Goal: Transaction & Acquisition: Obtain resource

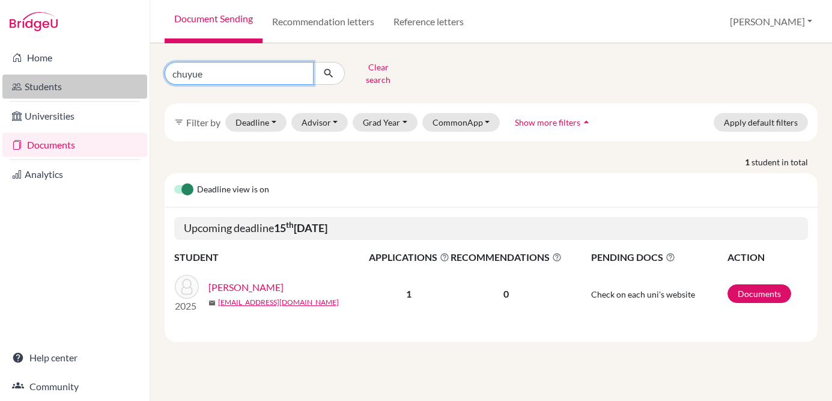
drag, startPoint x: 253, startPoint y: 66, endPoint x: 108, endPoint y: 74, distance: 145.0
click at [108, 74] on div "Home Students Universities Documents Analytics Help center Community Document S…" at bounding box center [416, 200] width 832 height 401
type input "xiaoming"
click button "submit" at bounding box center [329, 73] width 32 height 23
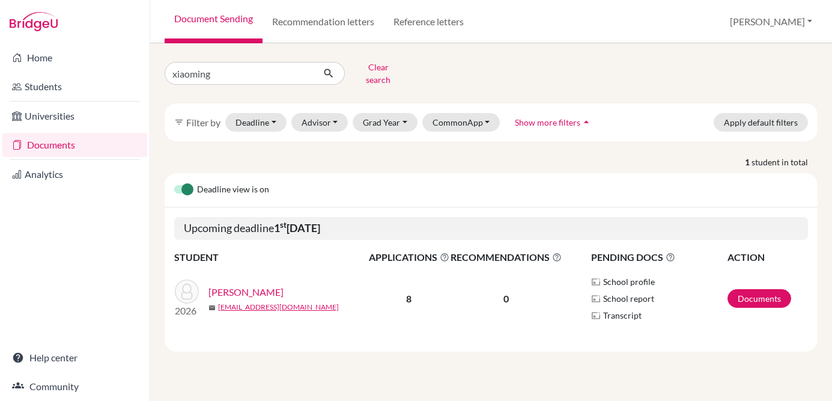
click at [250, 285] on link "[PERSON_NAME]" at bounding box center [245, 292] width 75 height 14
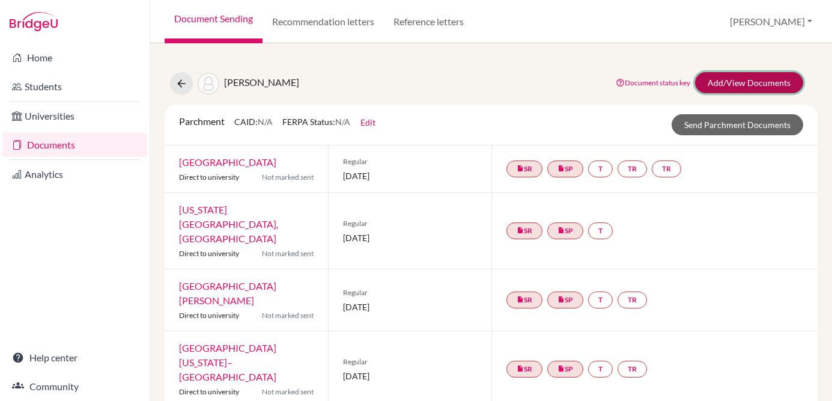
click at [749, 82] on link "Add/View Documents" at bounding box center [749, 82] width 108 height 21
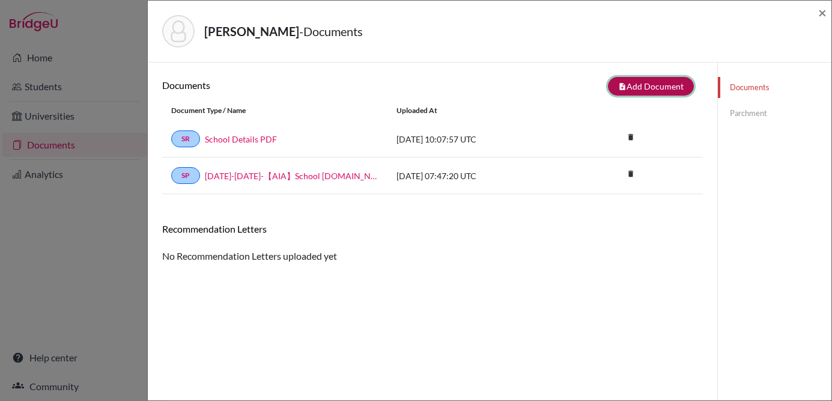
click at [663, 94] on button "note_add Add Document" at bounding box center [651, 86] width 86 height 19
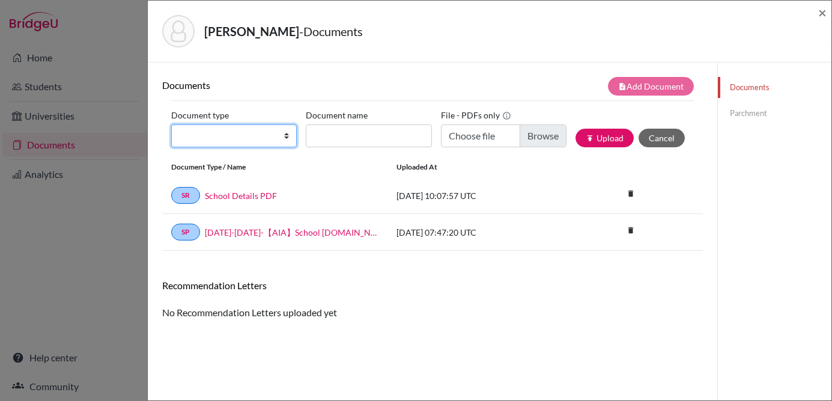
click at [261, 135] on select "Change explanation for Common App reports Counselor recommendation Fee waiver I…" at bounding box center [234, 135] width 126 height 23
select select "2"
click at [171, 124] on select "Change explanation for Common App reports Counselor recommendation Fee waiver I…" at bounding box center [234, 135] width 126 height 23
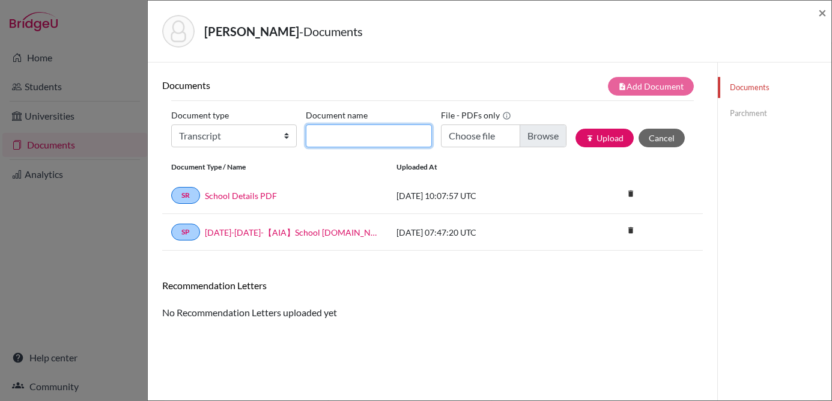
click at [361, 132] on input "Document name" at bounding box center [369, 135] width 126 height 23
click at [452, 329] on div "Documents note_add Add Document Document type Change explanation for Common App…" at bounding box center [432, 263] width 541 height 372
click at [344, 129] on input "Document name" at bounding box center [369, 135] width 126 height 23
click at [398, 134] on input "Xiaoming Wang-AIA -Transcript" at bounding box center [369, 135] width 126 height 23
type input "[PERSON_NAME]-AIA Transcript"
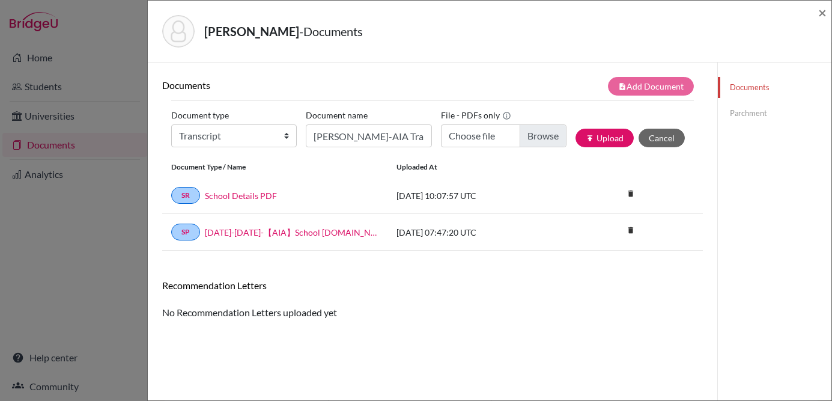
click at [462, 95] on div "note_add Add Document" at bounding box center [568, 86] width 270 height 19
click at [523, 132] on input "Choose file" at bounding box center [504, 135] width 126 height 23
type input "C:\fakepath\signed_Xiaoming Wang-AIA Transcript-20250917.pdf"
click at [586, 135] on icon "publish" at bounding box center [590, 138] width 8 height 8
click at [759, 109] on link "Parchment" at bounding box center [775, 113] width 114 height 21
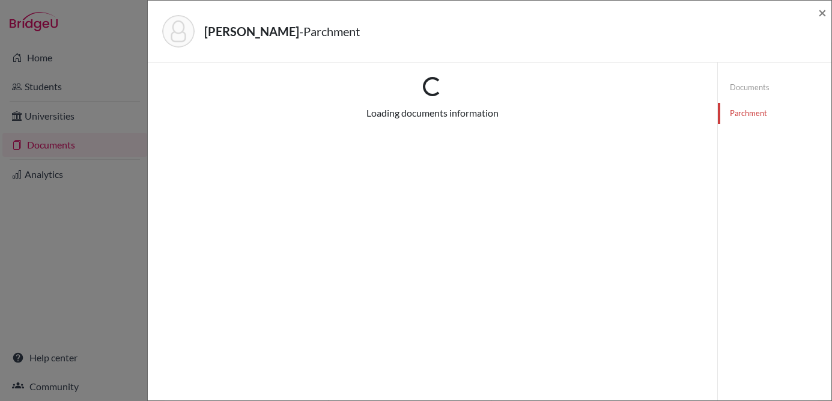
click at [747, 82] on link "Documents" at bounding box center [775, 87] width 114 height 21
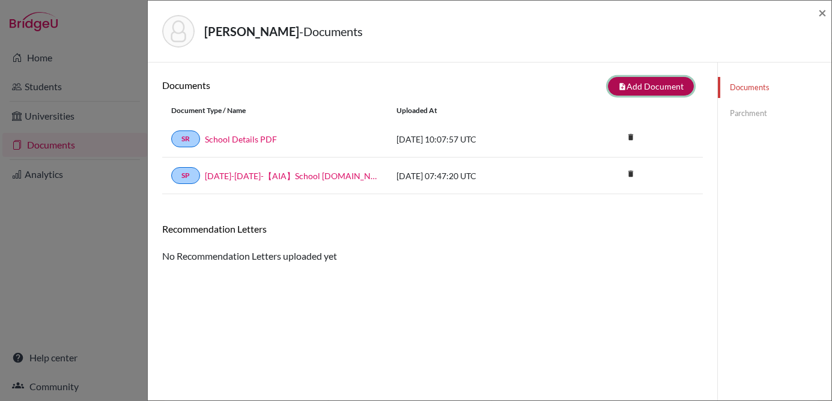
click at [663, 87] on button "note_add Add Document" at bounding box center [651, 86] width 86 height 19
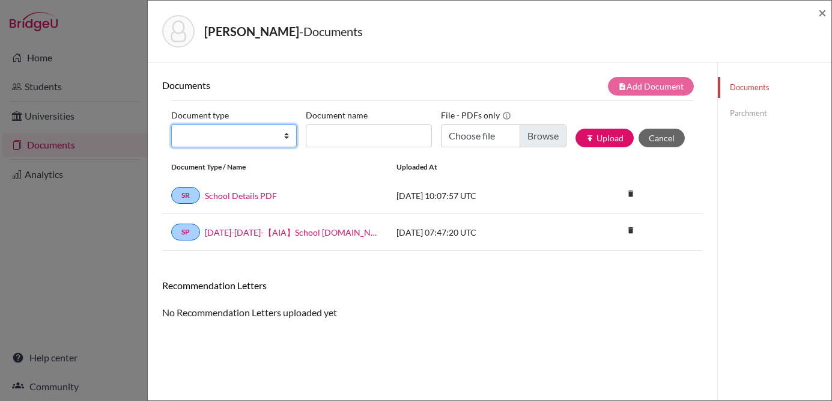
click at [218, 139] on select "Change explanation for Common App reports Counselor recommendation Fee waiver I…" at bounding box center [234, 135] width 126 height 23
select select "2"
click at [171, 124] on select "Change explanation for Common App reports Counselor recommendation Fee waiver I…" at bounding box center [234, 135] width 126 height 23
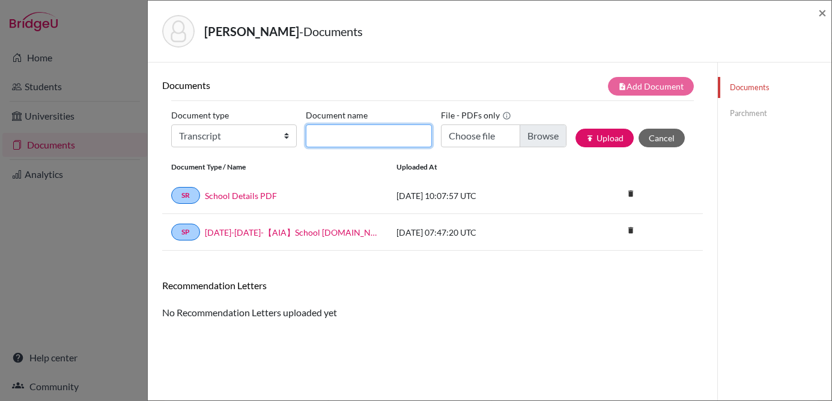
click at [360, 136] on input "Document name" at bounding box center [369, 135] width 126 height 23
type input "[PERSON_NAME]-AIA Transcript"
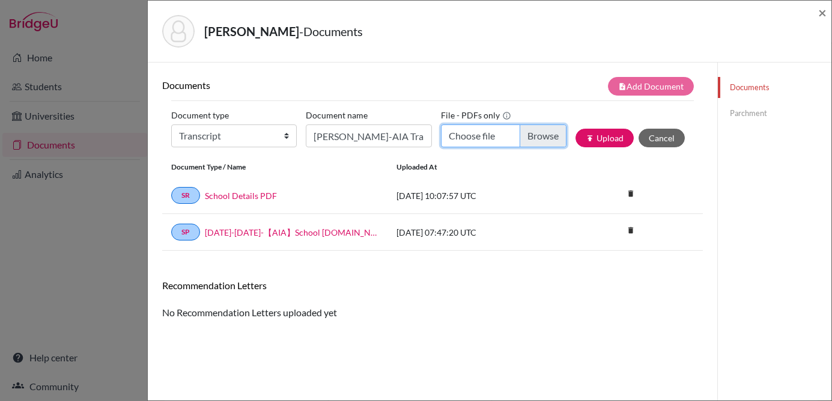
click at [511, 143] on input "Choose file" at bounding box center [504, 135] width 126 height 23
type input "C:\fakepath\signed_Xiaoming Wang-AIA Transcript-20250917.pdf"
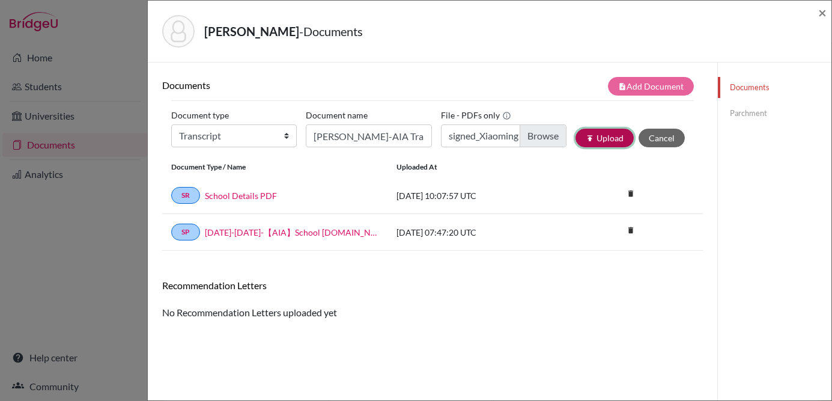
click at [597, 141] on button "publish Upload" at bounding box center [605, 138] width 58 height 19
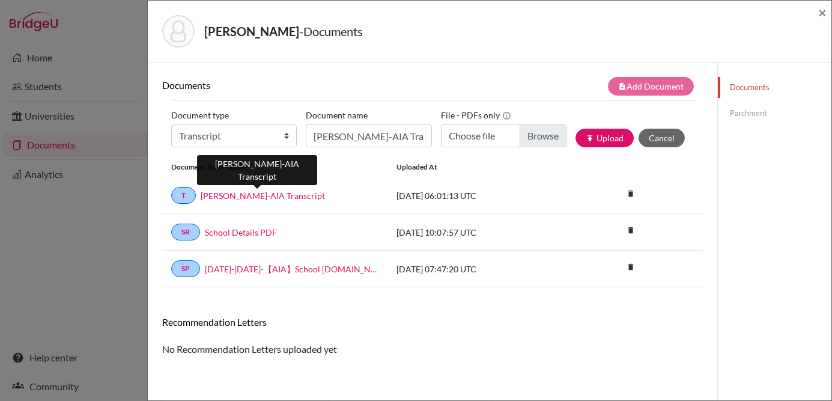
click at [262, 192] on link "[PERSON_NAME]-AIA Transcript" at bounding box center [263, 195] width 124 height 13
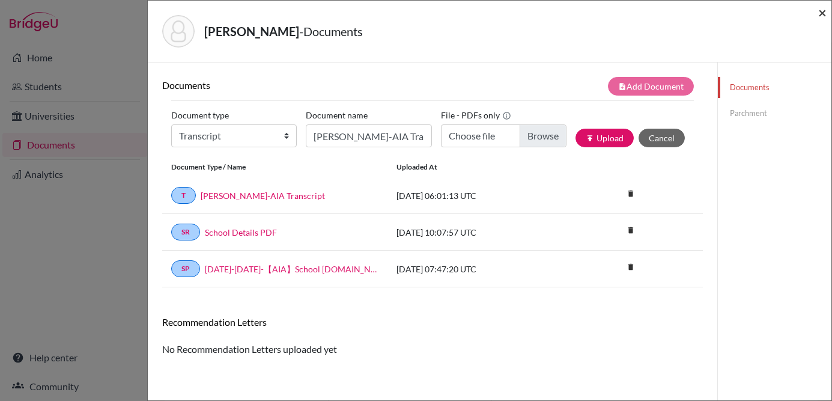
click at [822, 13] on span "×" at bounding box center [822, 12] width 8 height 17
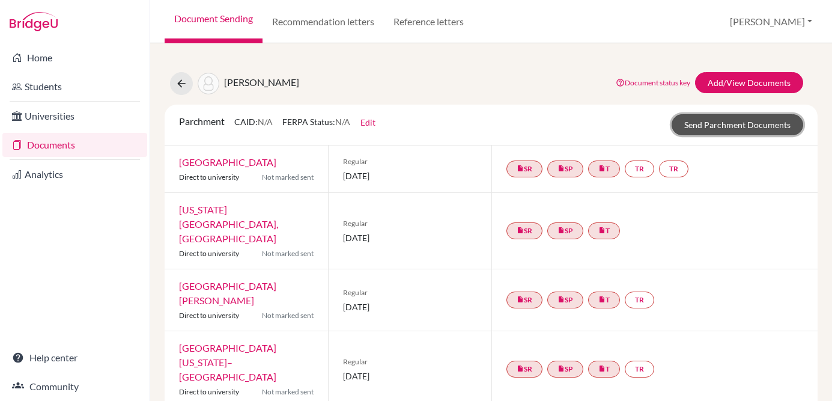
click at [737, 120] on link "Send Parchment Documents" at bounding box center [738, 124] width 132 height 21
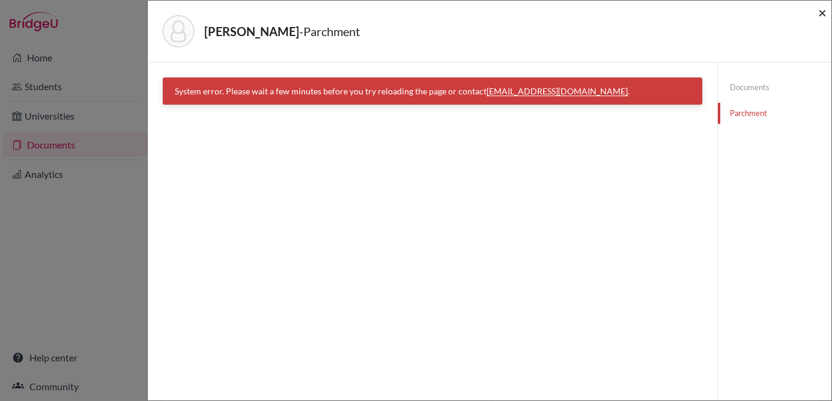
click at [819, 10] on span "×" at bounding box center [822, 12] width 8 height 17
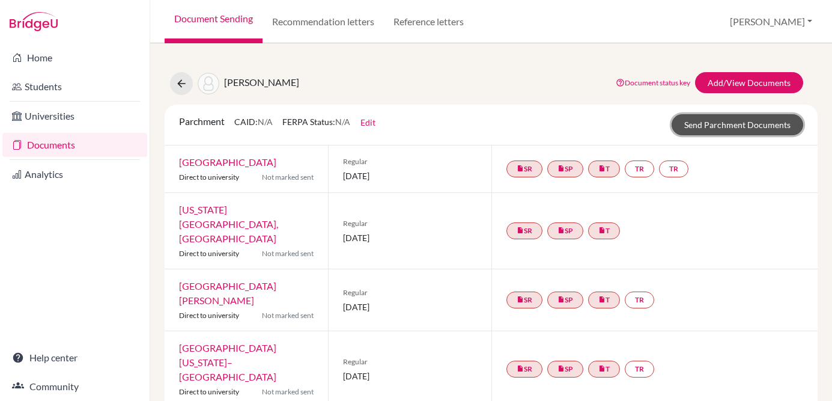
click at [767, 126] on link "Send Parchment Documents" at bounding box center [738, 124] width 132 height 21
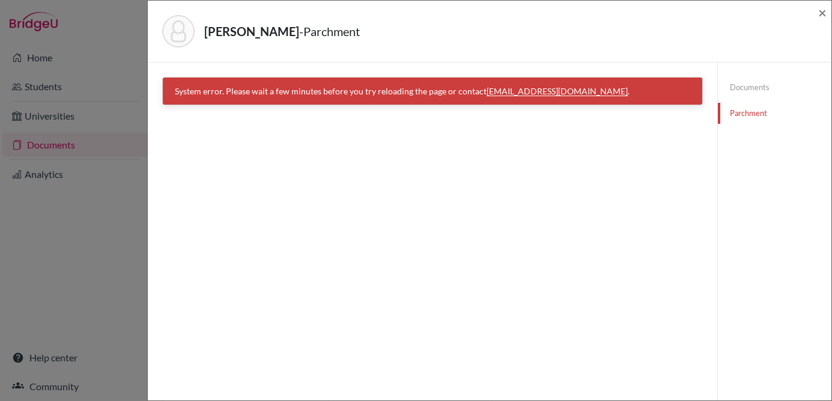
click at [827, 16] on div "Wang, Xiaoming - Parchment ×" at bounding box center [490, 32] width 684 height 62
click at [826, 11] on span "×" at bounding box center [822, 12] width 8 height 17
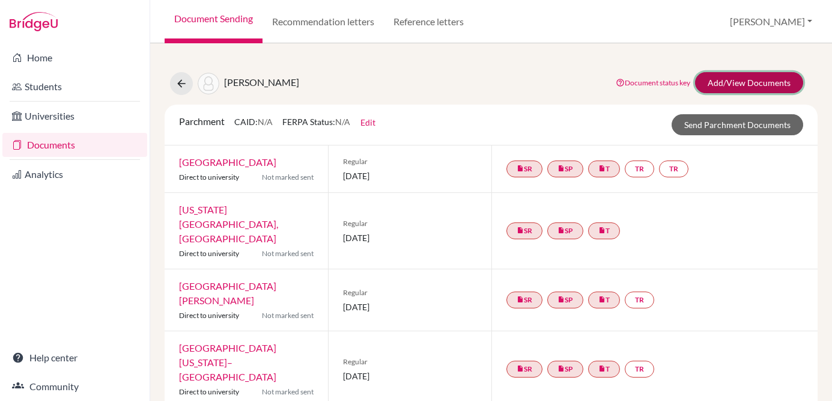
click at [725, 80] on link "Add/View Documents" at bounding box center [749, 82] width 108 height 21
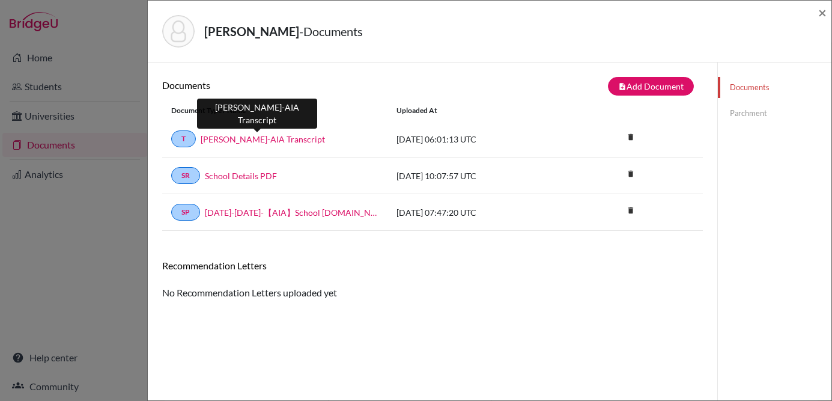
click at [261, 136] on link "[PERSON_NAME]-AIA Transcript" at bounding box center [263, 139] width 124 height 13
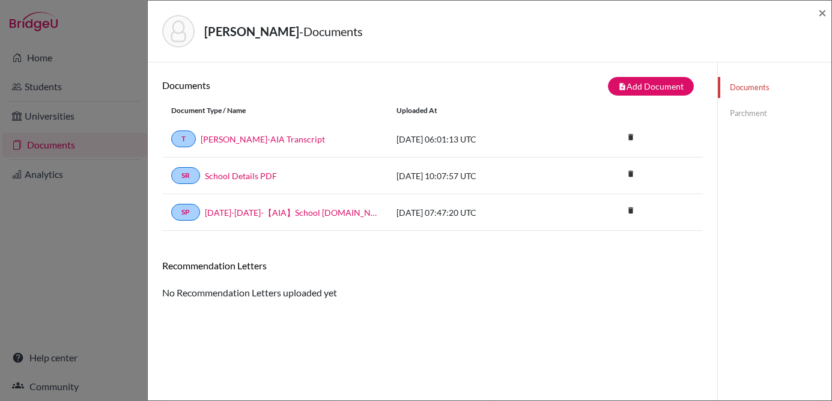
click at [752, 117] on link "Parchment" at bounding box center [775, 113] width 114 height 21
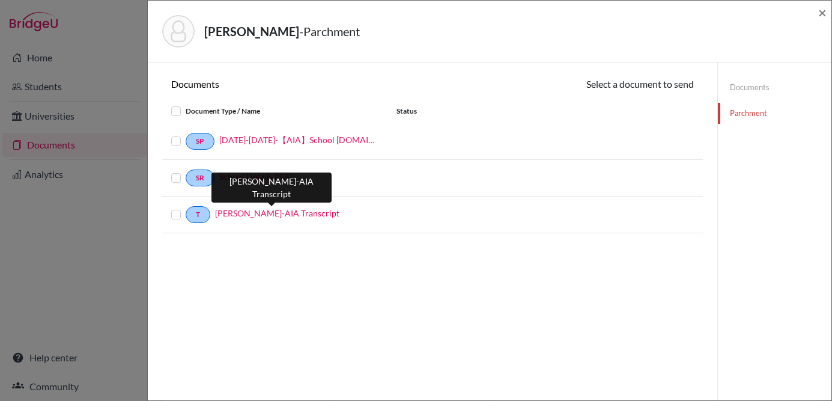
click at [294, 213] on link "[PERSON_NAME]-AIA Transcript" at bounding box center [277, 213] width 124 height 13
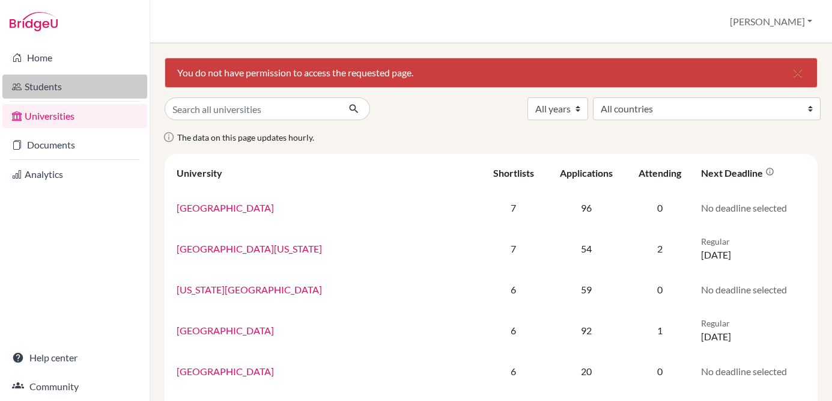
click at [72, 84] on link "Students" at bounding box center [74, 86] width 145 height 24
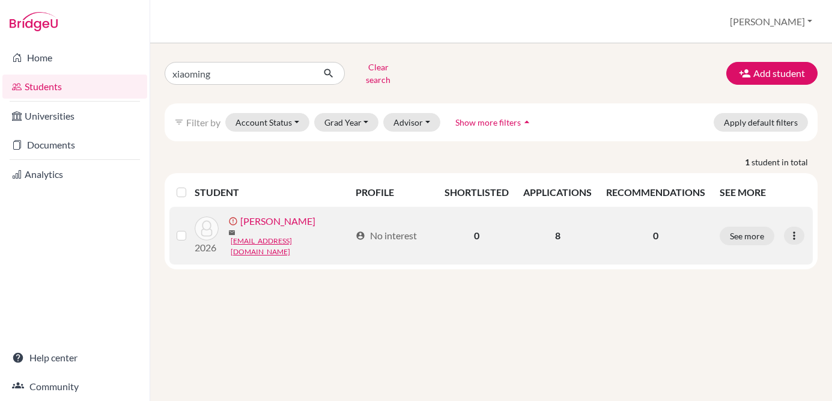
click at [296, 216] on link "[PERSON_NAME]" at bounding box center [277, 221] width 75 height 14
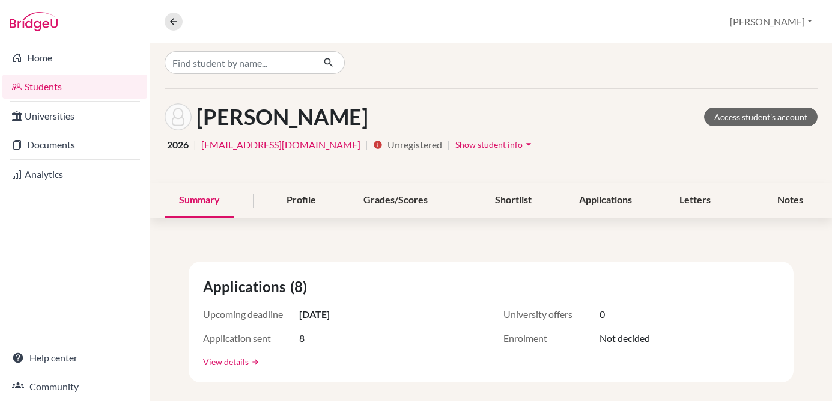
scroll to position [7, 0]
click at [740, 120] on link "Access student's account" at bounding box center [761, 116] width 114 height 19
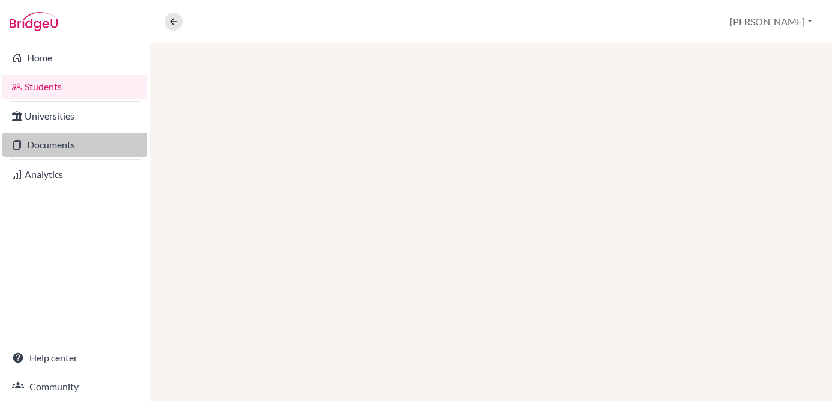
click at [73, 144] on link "Documents" at bounding box center [74, 145] width 145 height 24
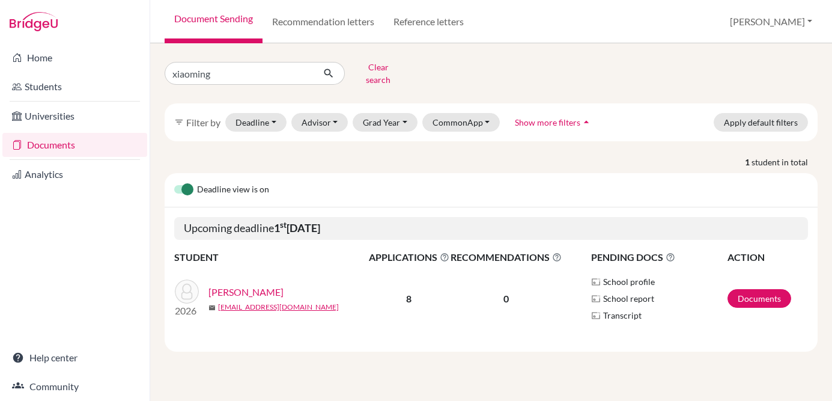
click at [254, 285] on link "[PERSON_NAME]" at bounding box center [245, 292] width 75 height 14
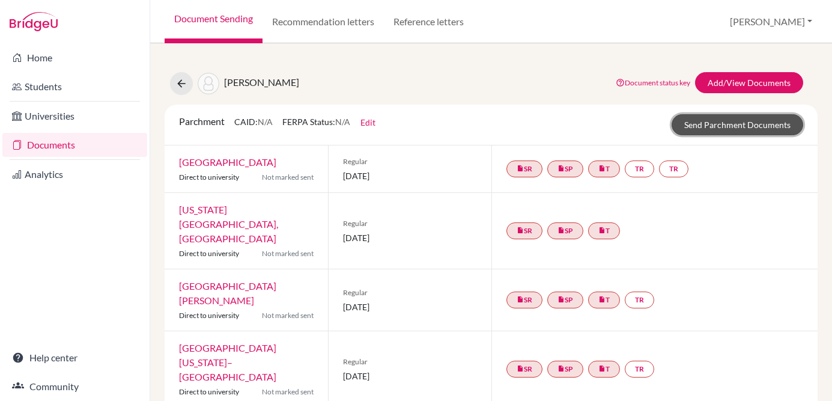
click at [715, 124] on link "Send Parchment Documents" at bounding box center [738, 124] width 132 height 21
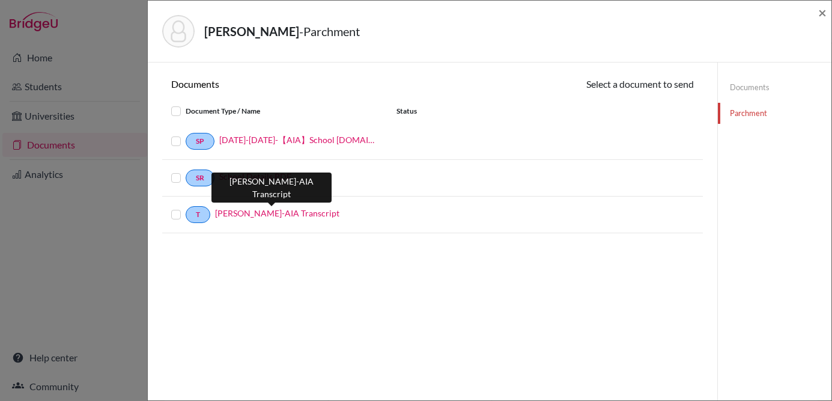
click at [299, 212] on link "[PERSON_NAME]-AIA Transcript" at bounding box center [277, 213] width 124 height 13
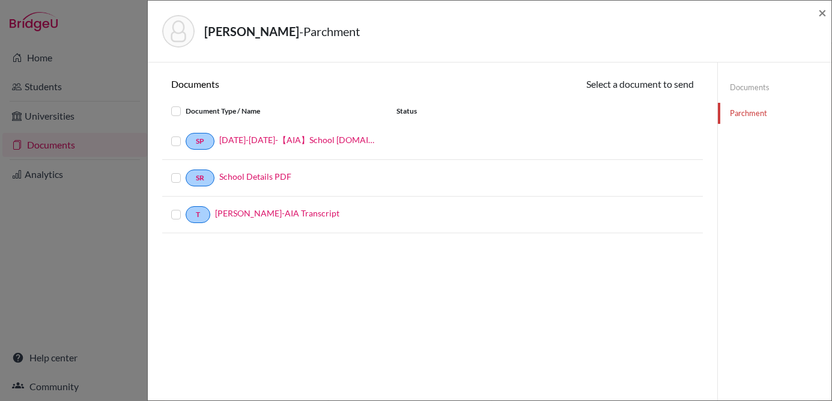
click at [186, 207] on label at bounding box center [186, 207] width 0 height 0
click at [0, 0] on input "checkbox" at bounding box center [0, 0] width 0 height 0
click at [644, 79] on button "Continue" at bounding box center [660, 83] width 67 height 19
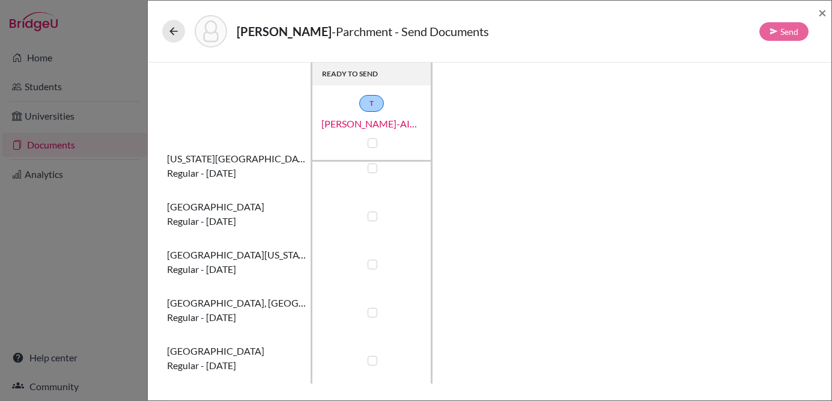
scroll to position [22, 0]
click at [369, 148] on div at bounding box center [372, 143] width 14 height 14
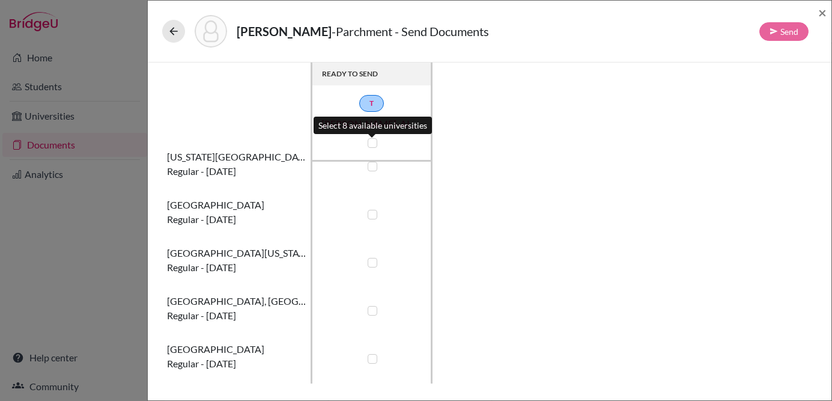
click at [370, 142] on label at bounding box center [373, 143] width 10 height 10
click at [370, 142] on input "checkbox" at bounding box center [370, 142] width 10 height 12
checkbox input "true"
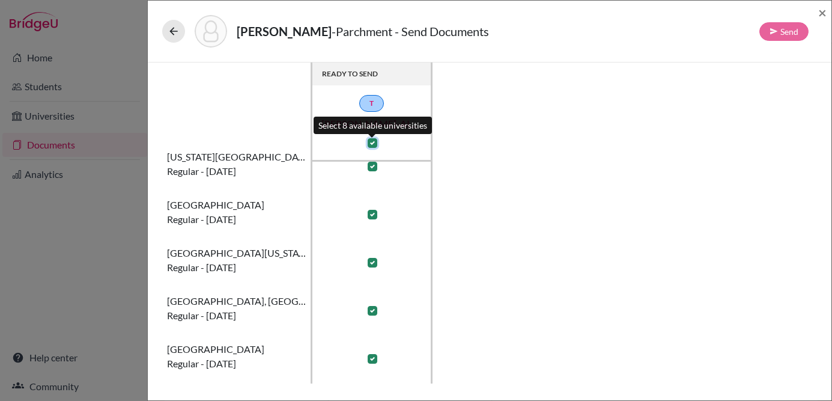
checkbox input "true"
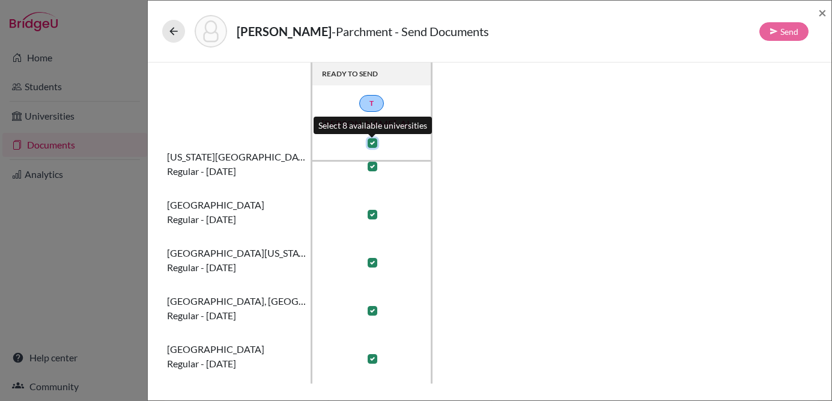
checkbox input "true"
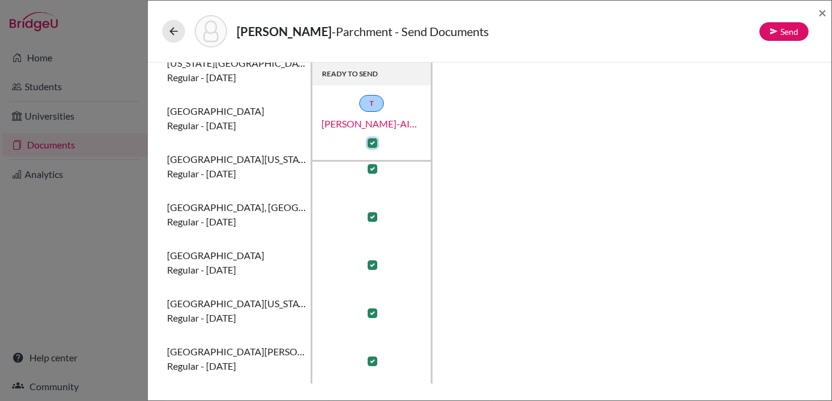
scroll to position [0, 0]
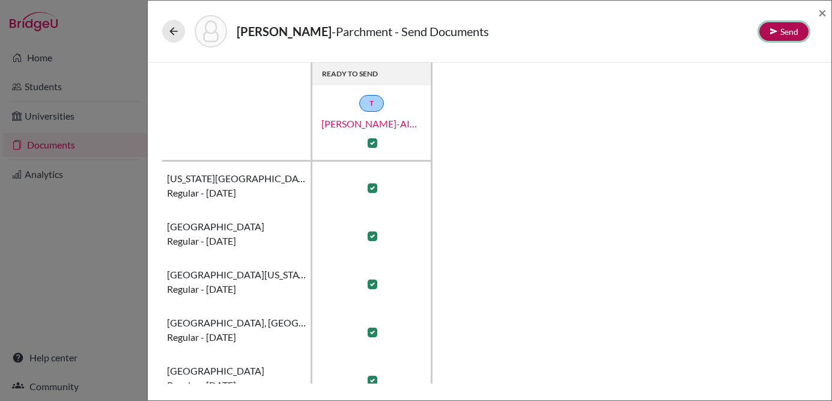
click at [774, 32] on icon at bounding box center [774, 31] width 8 height 8
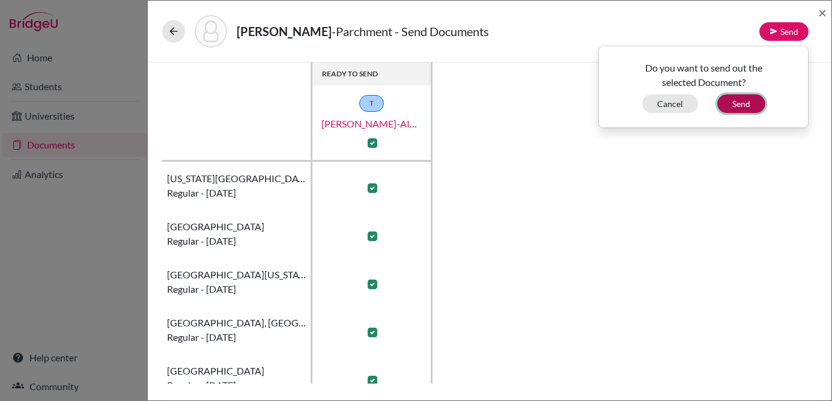
click at [751, 105] on button "Send" at bounding box center [741, 103] width 48 height 19
checkbox input "true"
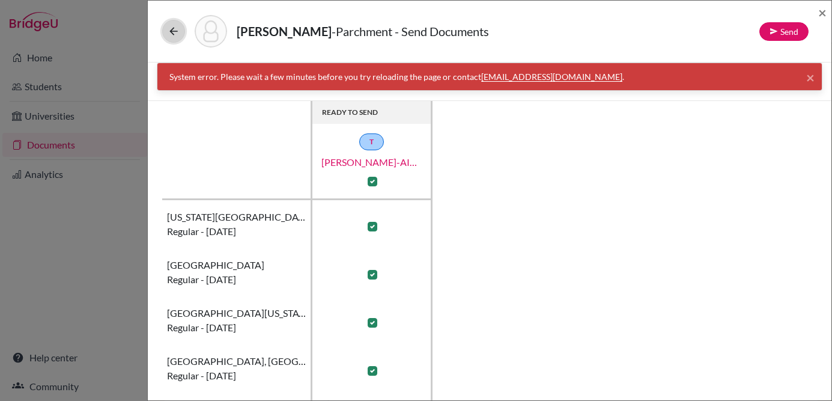
click at [166, 31] on button at bounding box center [173, 31] width 23 height 23
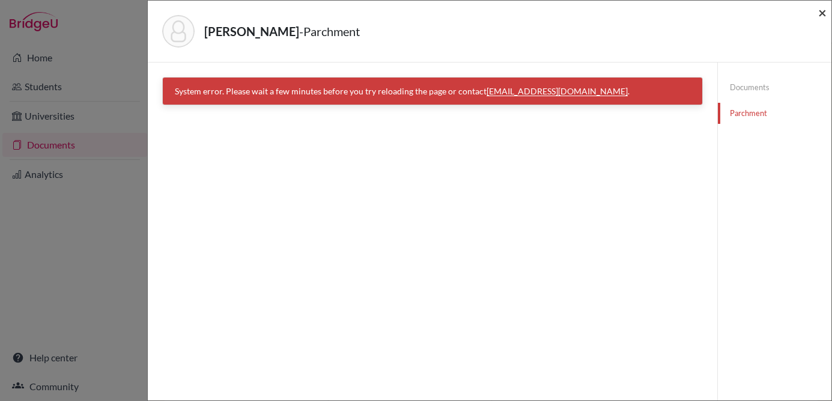
click at [820, 13] on span "×" at bounding box center [822, 12] width 8 height 17
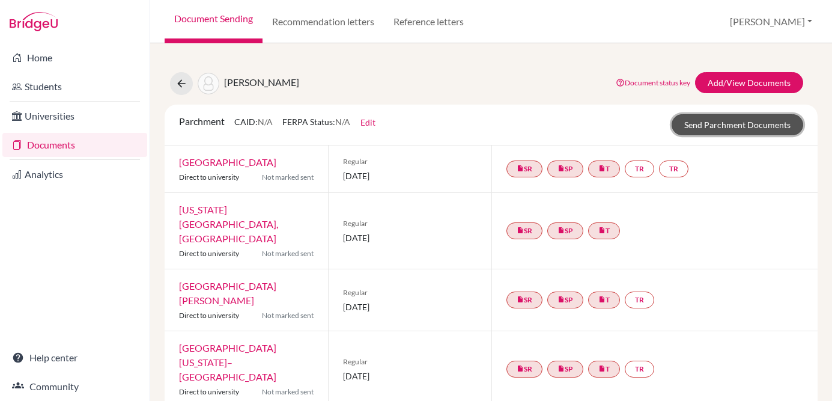
click at [735, 120] on link "Send Parchment Documents" at bounding box center [738, 124] width 132 height 21
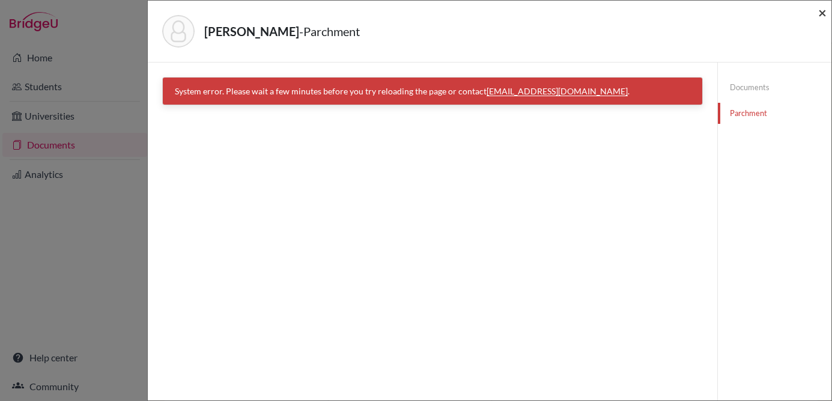
click at [822, 18] on span "×" at bounding box center [822, 12] width 8 height 17
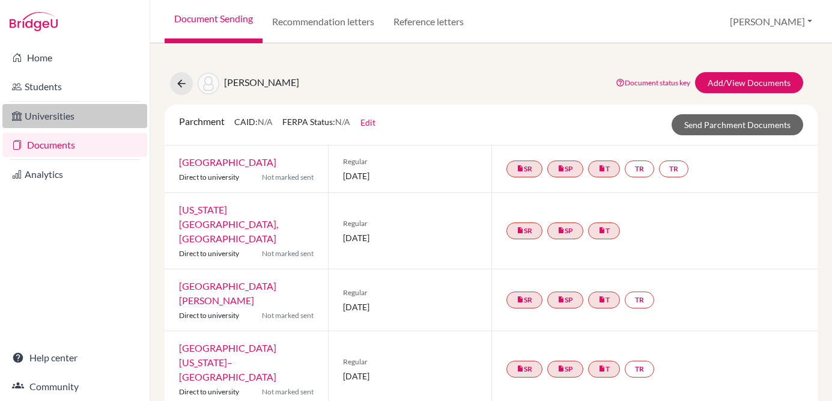
click at [47, 117] on link "Universities" at bounding box center [74, 116] width 145 height 24
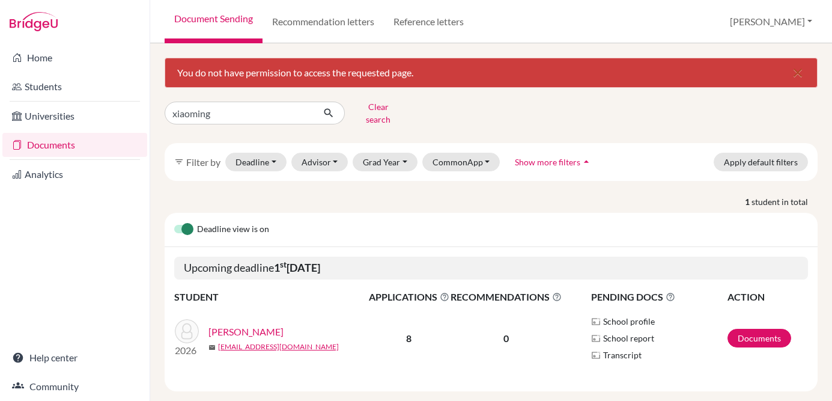
click at [240, 324] on link "[PERSON_NAME]" at bounding box center [245, 331] width 75 height 14
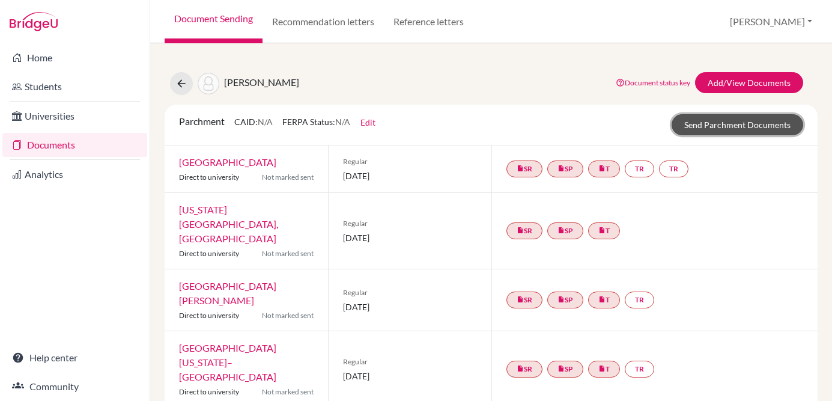
click at [753, 122] on link "Send Parchment Documents" at bounding box center [738, 124] width 132 height 21
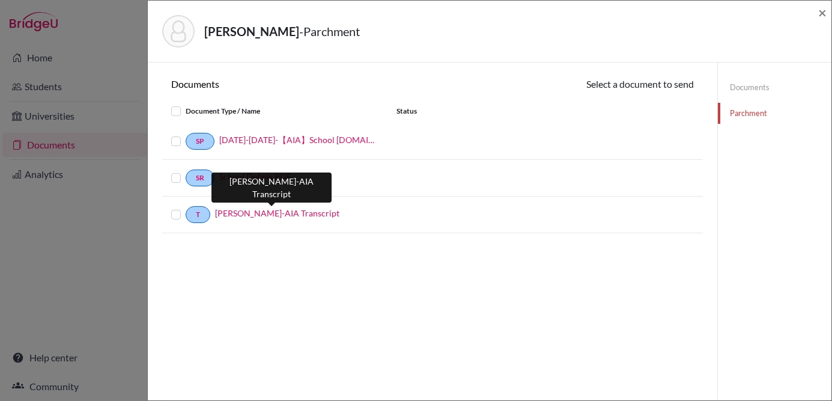
click at [267, 210] on link "Xiaoming Wang-AIA Transcript" at bounding box center [277, 213] width 124 height 13
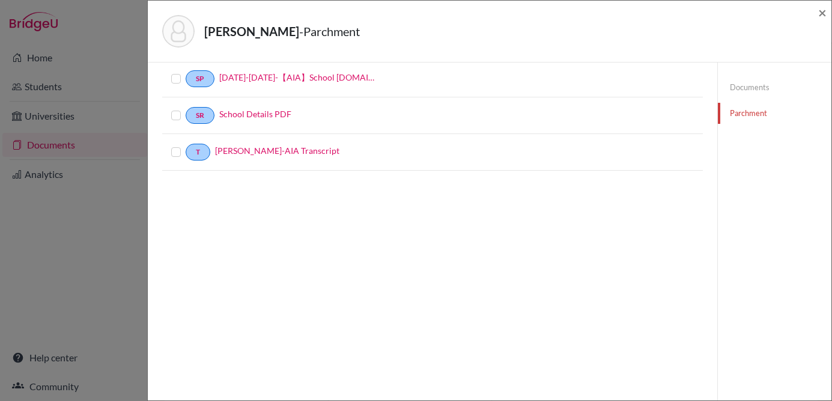
scroll to position [63, 0]
click at [186, 144] on label at bounding box center [186, 144] width 0 height 0
click at [0, 0] on input "checkbox" at bounding box center [0, 0] width 0 height 0
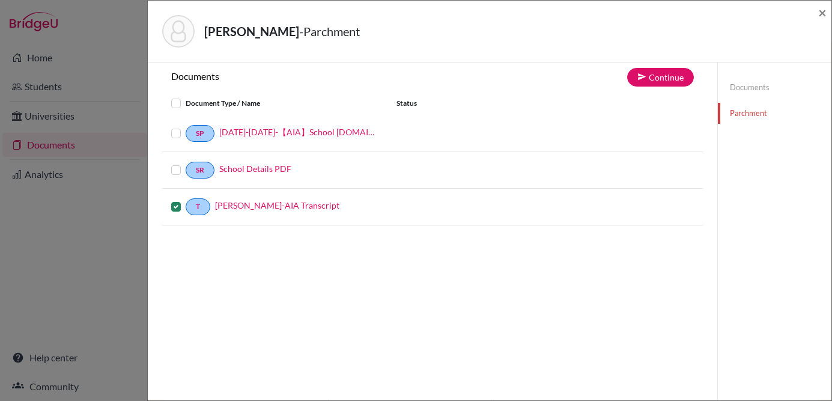
scroll to position [0, 0]
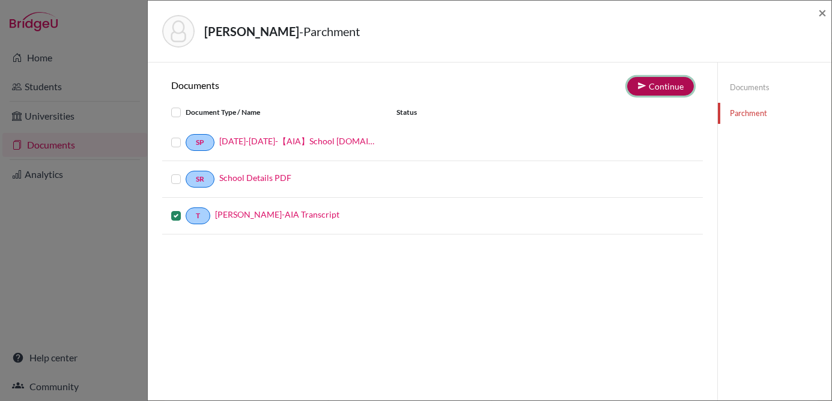
click at [663, 82] on button "Continue" at bounding box center [660, 86] width 67 height 19
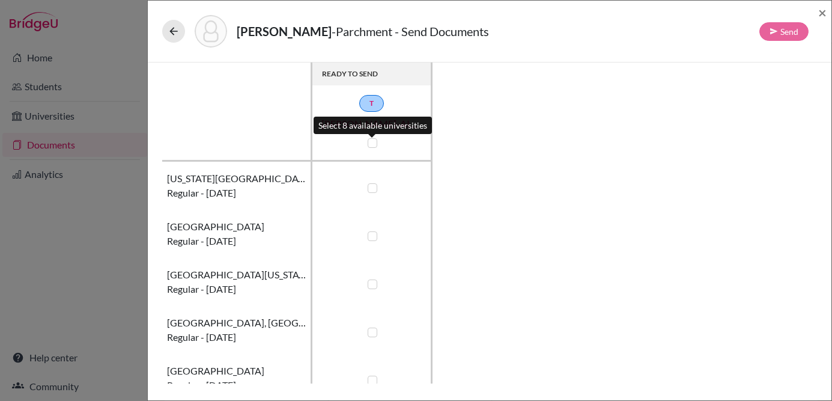
click at [374, 147] on label at bounding box center [373, 143] width 10 height 10
click at [374, 147] on input "checkbox" at bounding box center [370, 142] width 10 height 12
checkbox input "true"
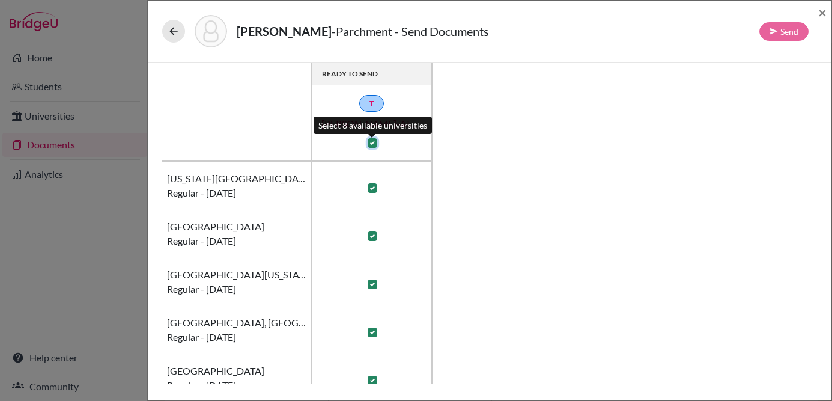
checkbox input "true"
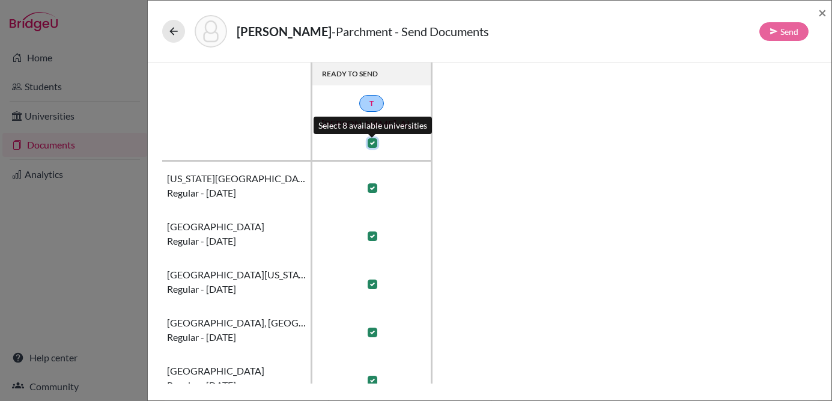
checkbox input "true"
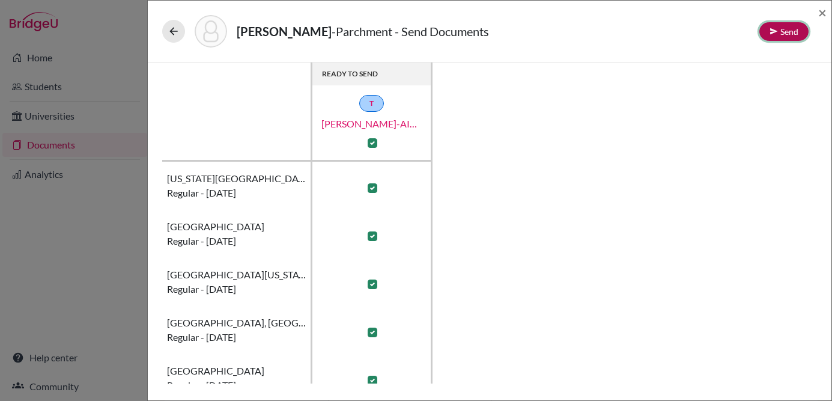
click at [788, 32] on button "Send" at bounding box center [783, 31] width 49 height 19
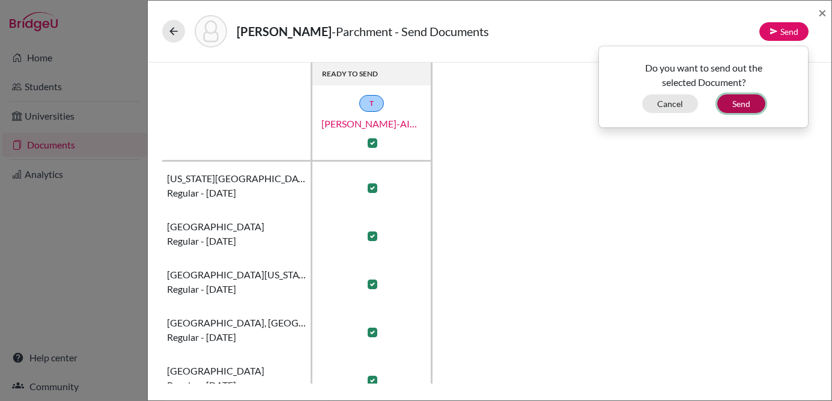
click at [754, 102] on button "Send" at bounding box center [741, 103] width 48 height 19
checkbox input "false"
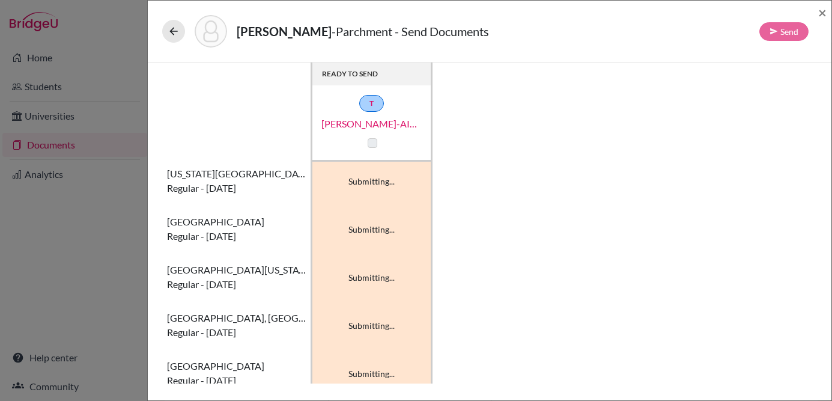
scroll to position [7, 0]
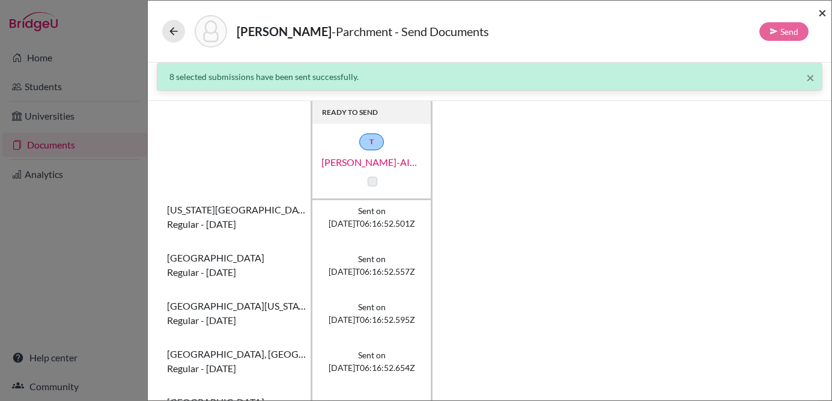
click at [824, 14] on span "×" at bounding box center [822, 12] width 8 height 17
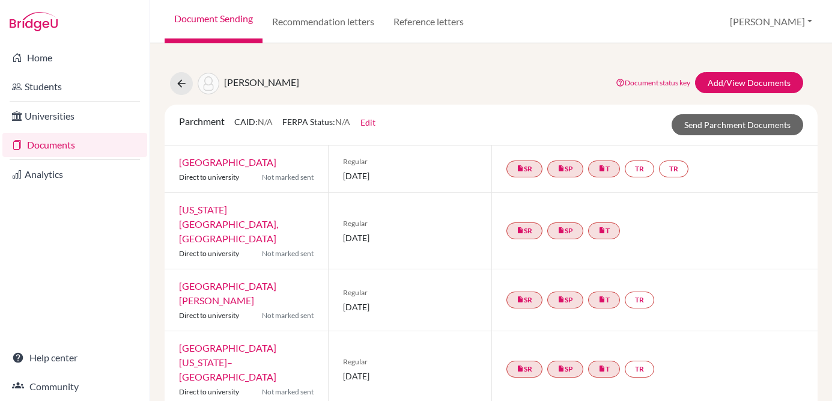
click at [473, 124] on div "Parchment CAID: N/A FERPA Status: N/A Edit Common App ID (CAID) Date of Birth 3…" at bounding box center [491, 124] width 642 height 21
click at [185, 88] on icon at bounding box center [181, 84] width 12 height 12
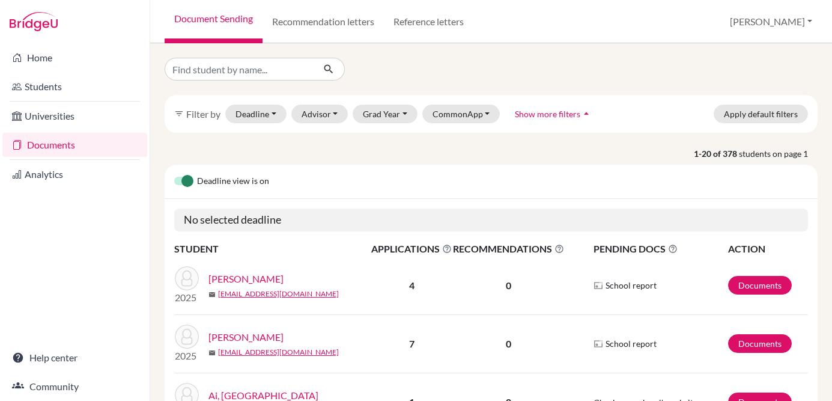
scroll to position [2, 0]
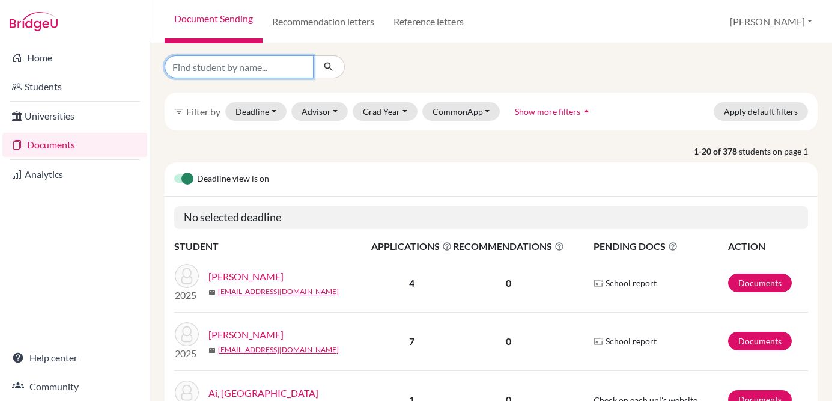
click at [270, 70] on input "Find student by name..." at bounding box center [239, 66] width 149 height 23
type input "xiaoming"
click button "submit" at bounding box center [329, 66] width 32 height 23
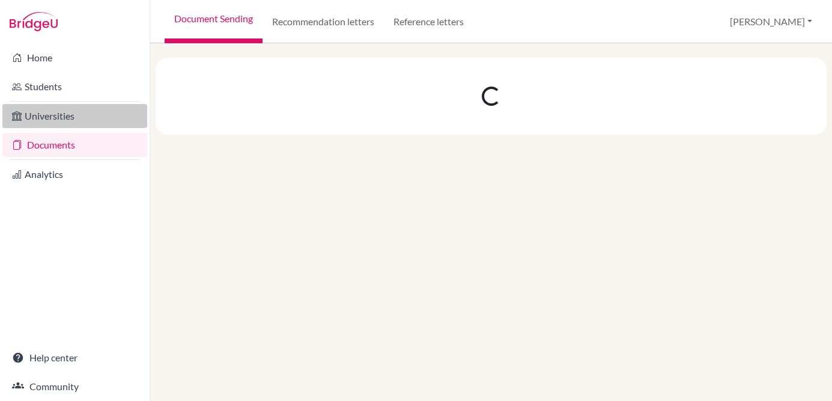
click at [44, 108] on link "Universities" at bounding box center [74, 116] width 145 height 24
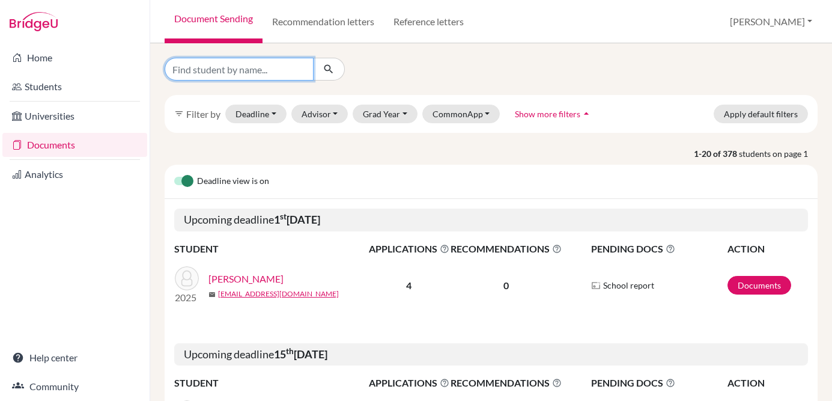
click at [275, 70] on input "Find student by name..." at bounding box center [239, 69] width 149 height 23
type input "xiaoming"
click button "submit" at bounding box center [329, 69] width 32 height 23
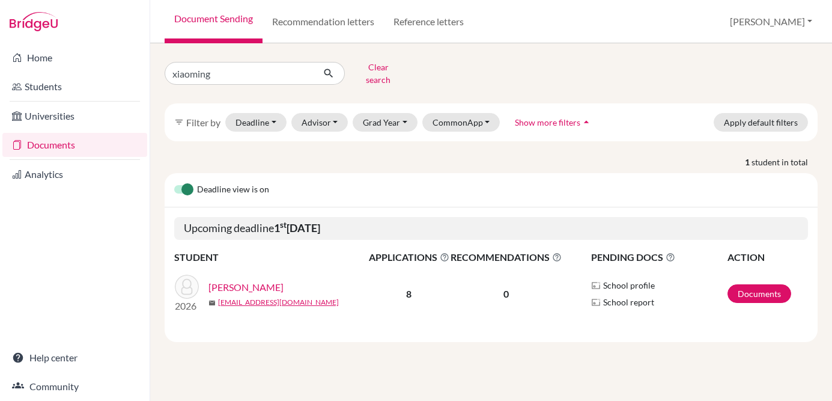
click at [248, 283] on link "[PERSON_NAME]" at bounding box center [245, 287] width 75 height 14
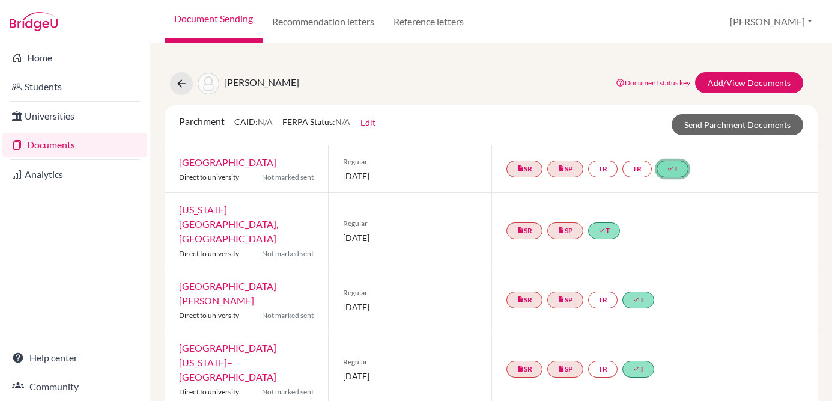
click at [682, 174] on link "done T" at bounding box center [673, 168] width 32 height 17
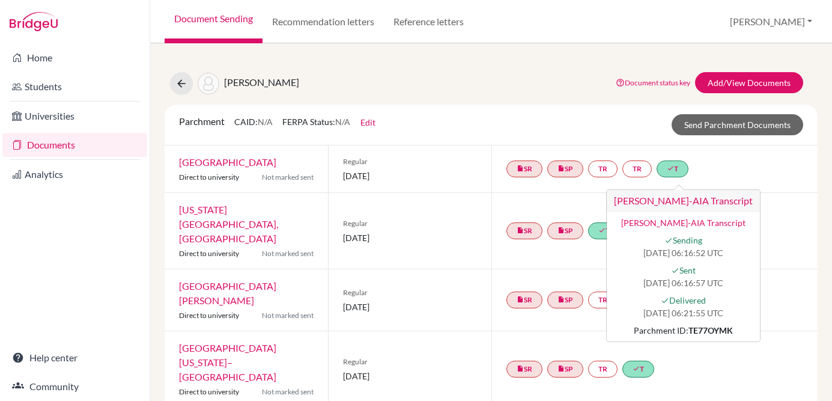
click at [763, 163] on div "insert_drive_file SR insert_drive_file SP TR TR done T [PERSON_NAME]-AIA Transc…" at bounding box center [654, 168] width 327 height 47
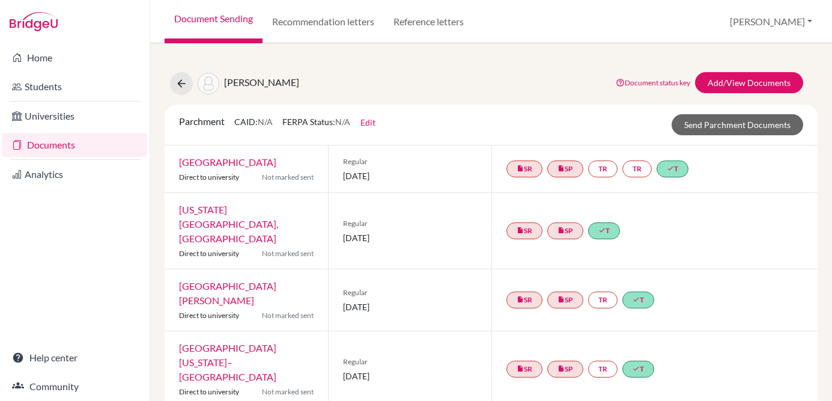
scroll to position [210, 0]
